Goal: Task Accomplishment & Management: Use online tool/utility

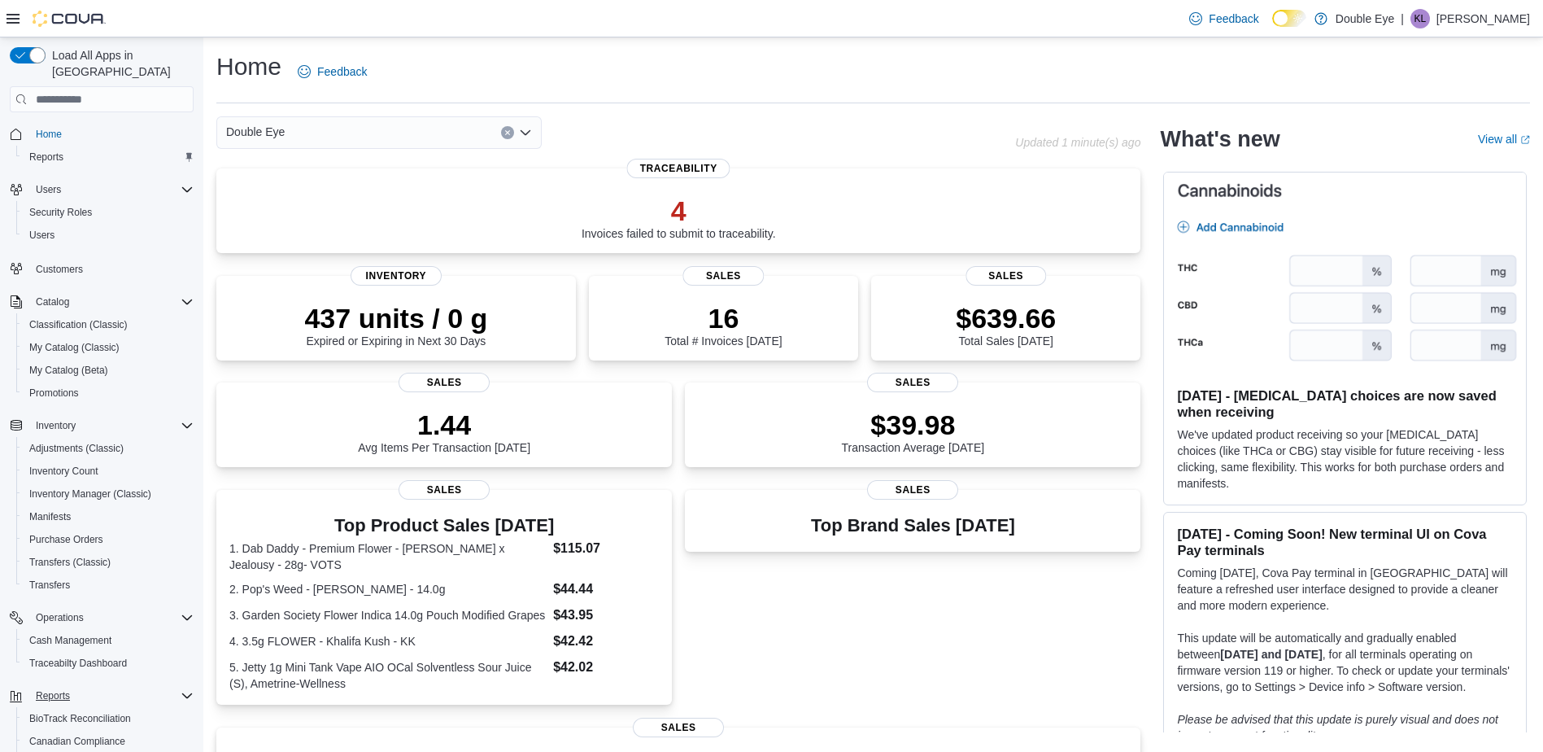
scroll to position [134, 0]
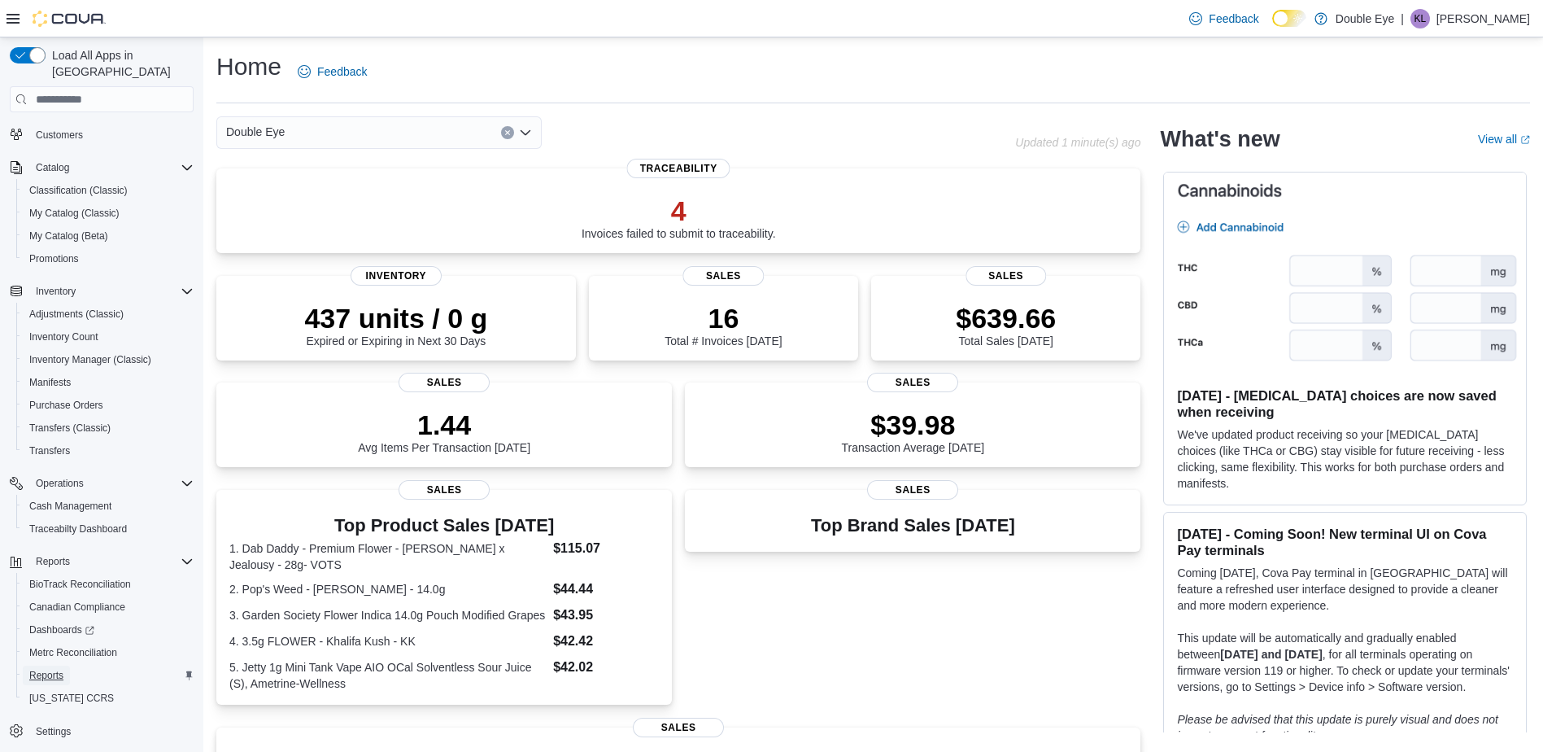
click at [50, 666] on span "Reports" at bounding box center [46, 676] width 34 height 20
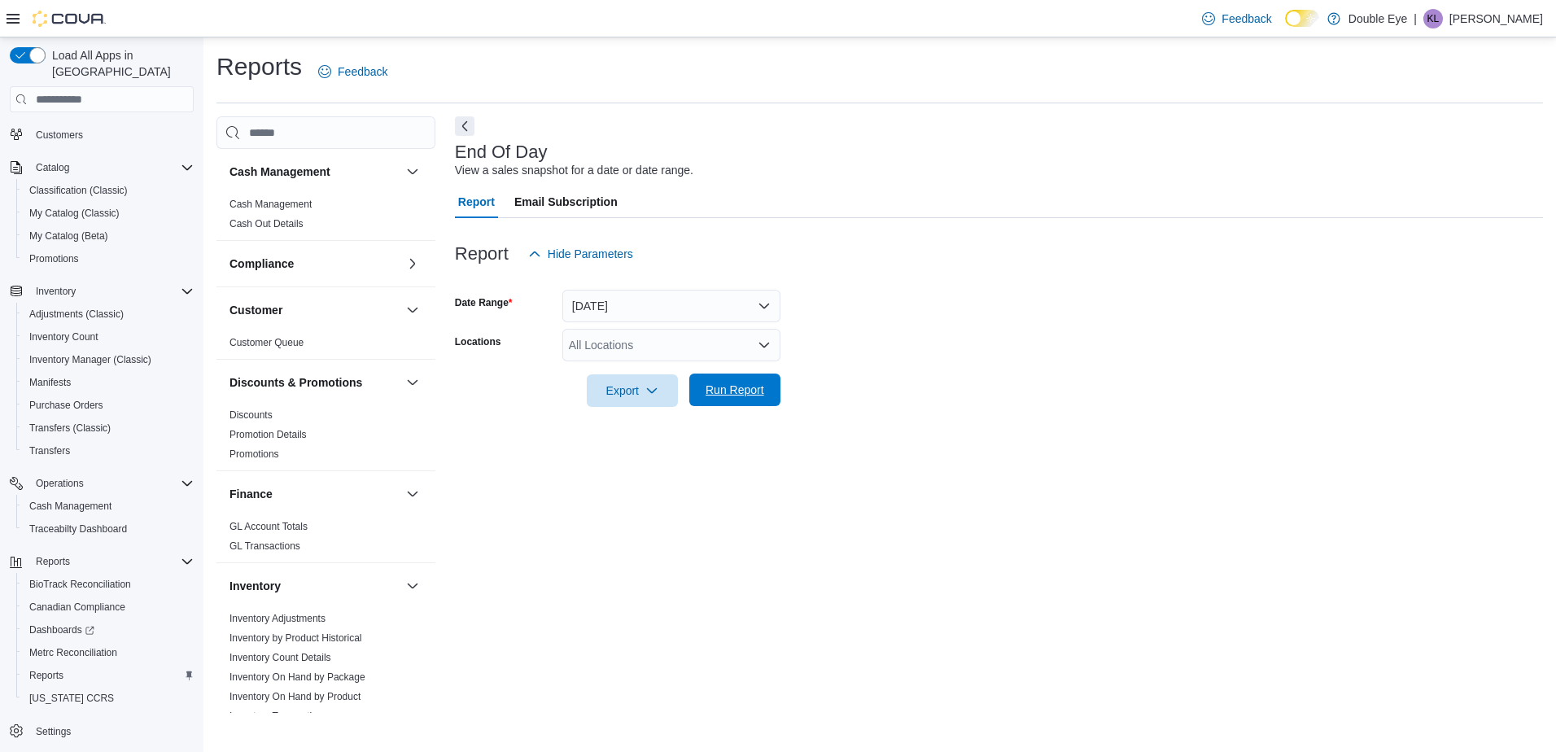
click at [736, 391] on span "Run Report" at bounding box center [734, 390] width 59 height 16
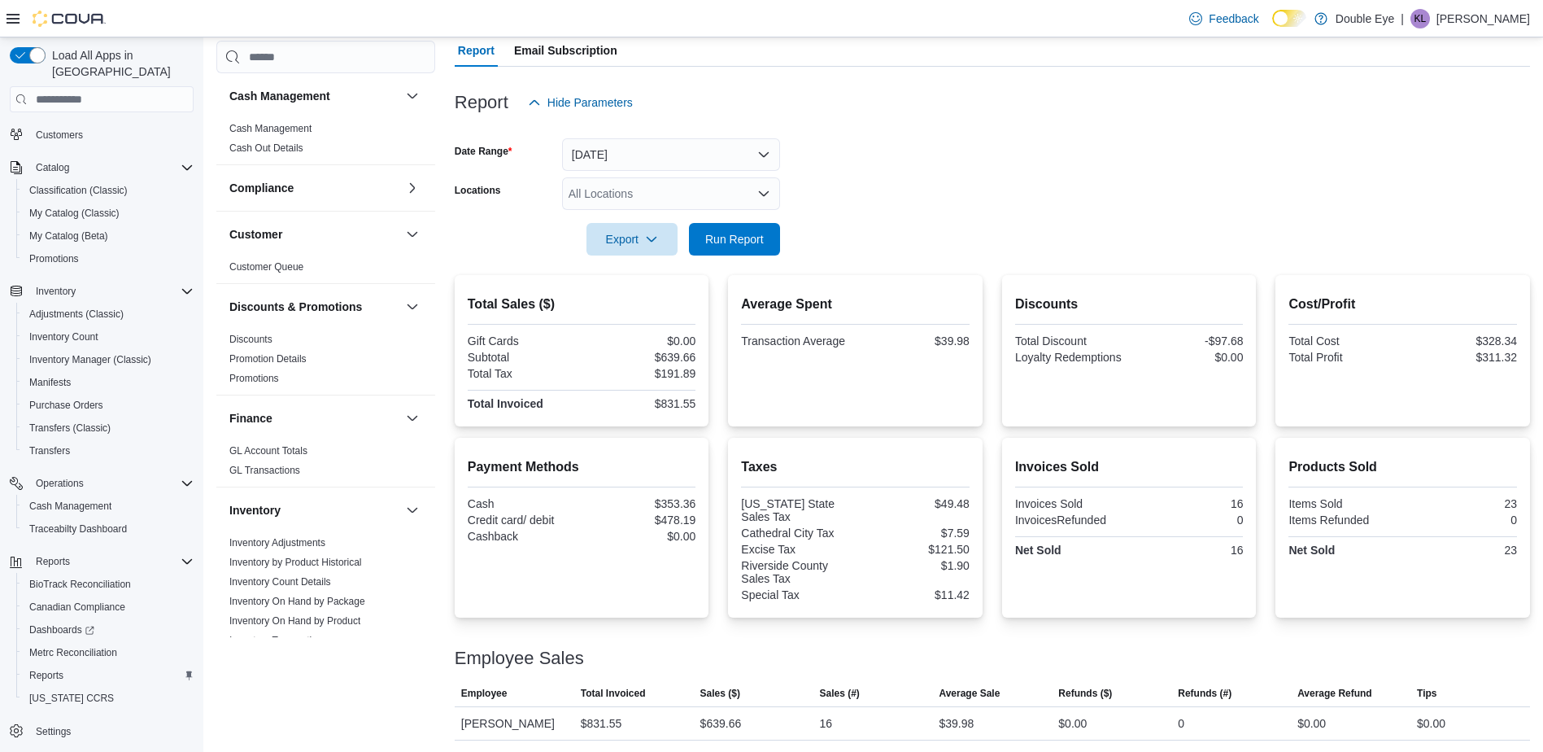
scroll to position [153, 0]
click at [759, 234] on span "Run Report" at bounding box center [734, 237] width 59 height 16
click at [683, 242] on div "Export" at bounding box center [636, 237] width 99 height 33
click at [722, 238] on span "Run Report" at bounding box center [734, 237] width 59 height 16
click at [741, 243] on span "Run Report" at bounding box center [734, 237] width 59 height 16
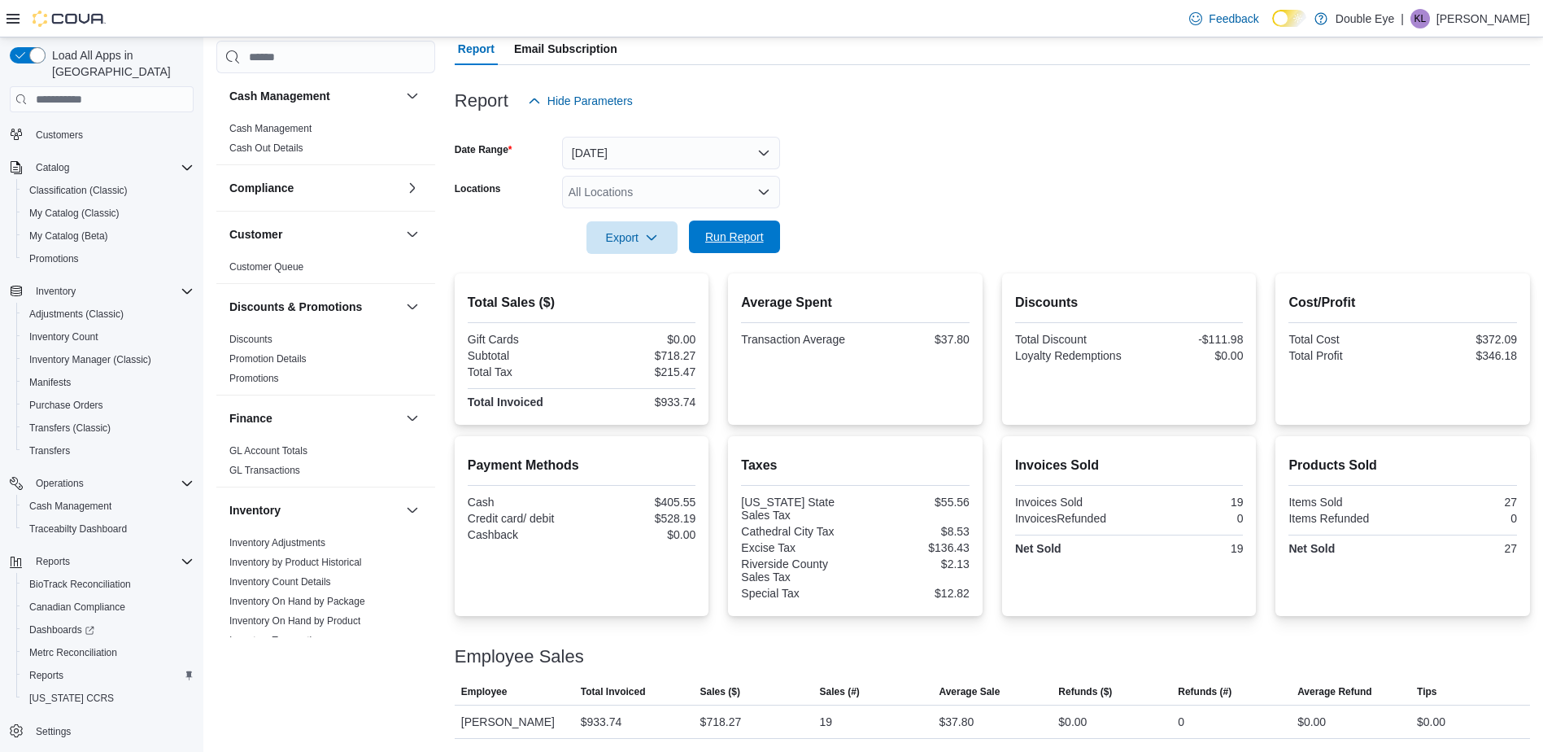
click at [749, 238] on span "Run Report" at bounding box center [734, 237] width 59 height 16
click at [740, 239] on span "Run Report" at bounding box center [734, 237] width 59 height 16
click at [744, 226] on span "Run Report" at bounding box center [735, 236] width 72 height 33
